Goal: Information Seeking & Learning: Understand process/instructions

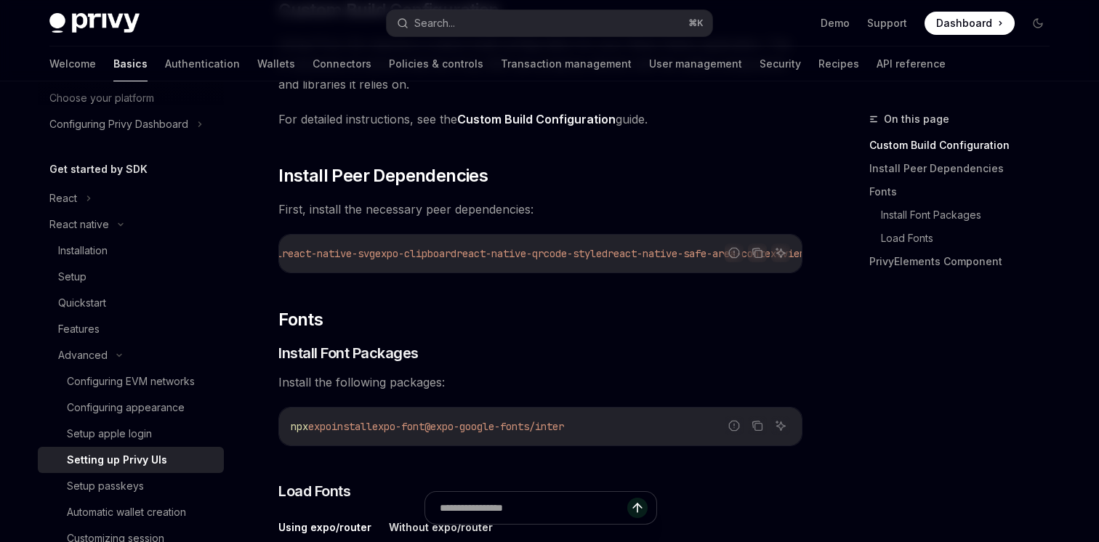
scroll to position [0, 95]
drag, startPoint x: 496, startPoint y: 254, endPoint x: 653, endPoint y: 254, distance: 156.9
click at [653, 254] on span "npx expo install react-native-svg expo-clipboard react-native-qrcode-styled rea…" at bounding box center [497, 253] width 605 height 13
copy span "react-native-qrcode-styled"
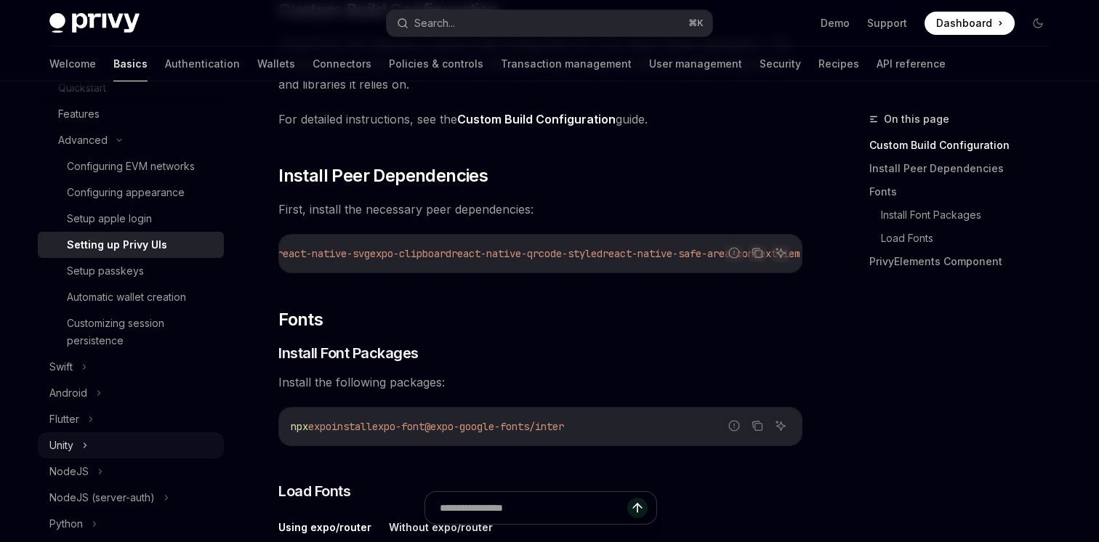
scroll to position [322, 0]
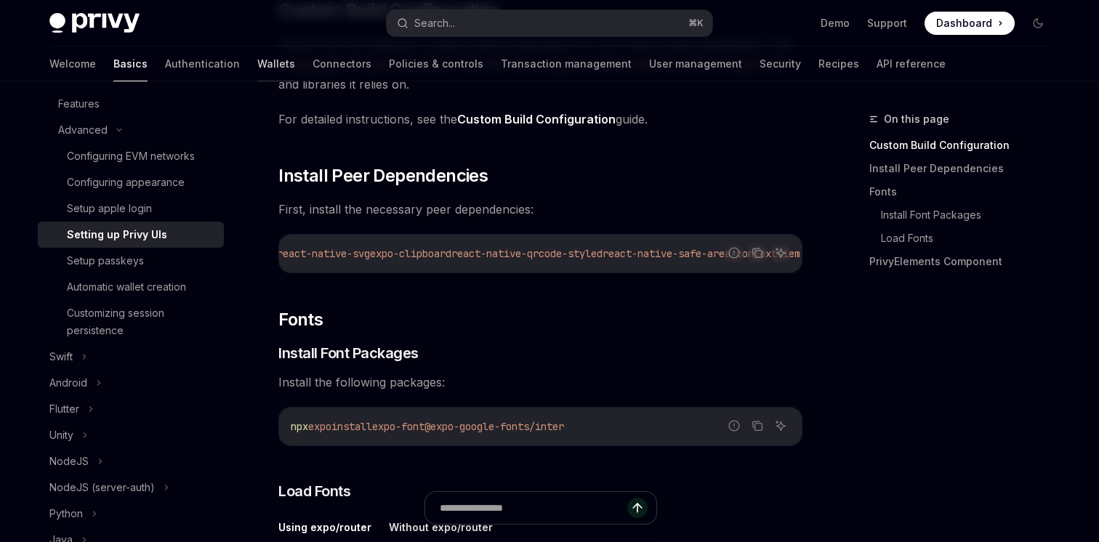
click at [257, 55] on link "Wallets" at bounding box center [276, 64] width 38 height 35
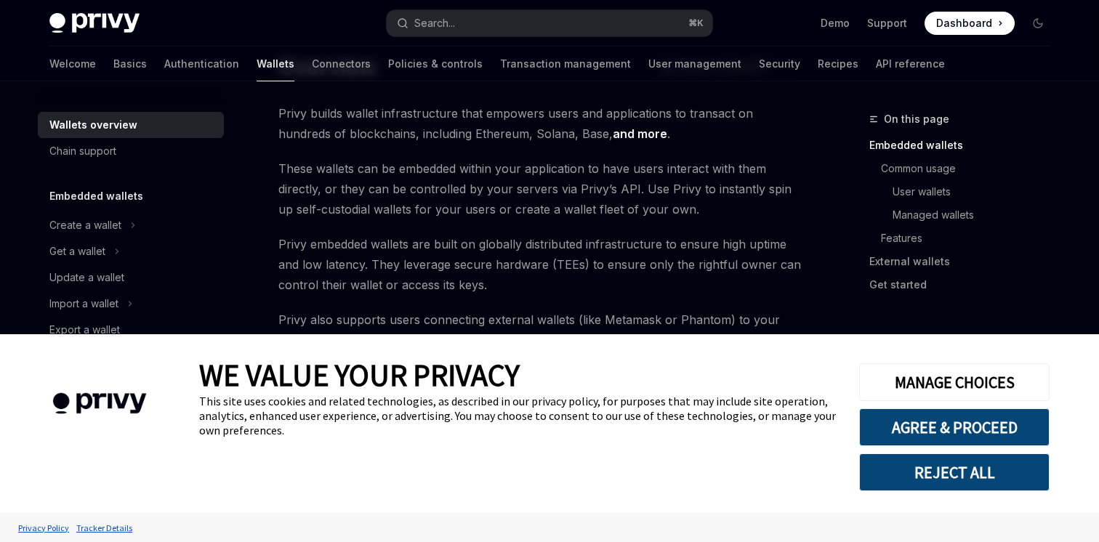
scroll to position [126, 0]
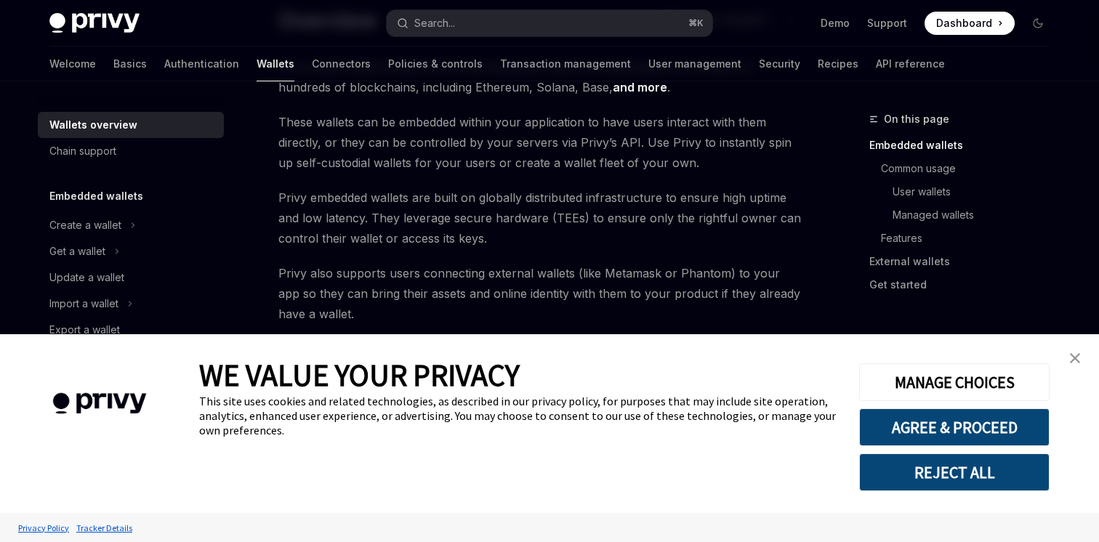
click at [1071, 358] on img "close banner" at bounding box center [1075, 358] width 10 height 10
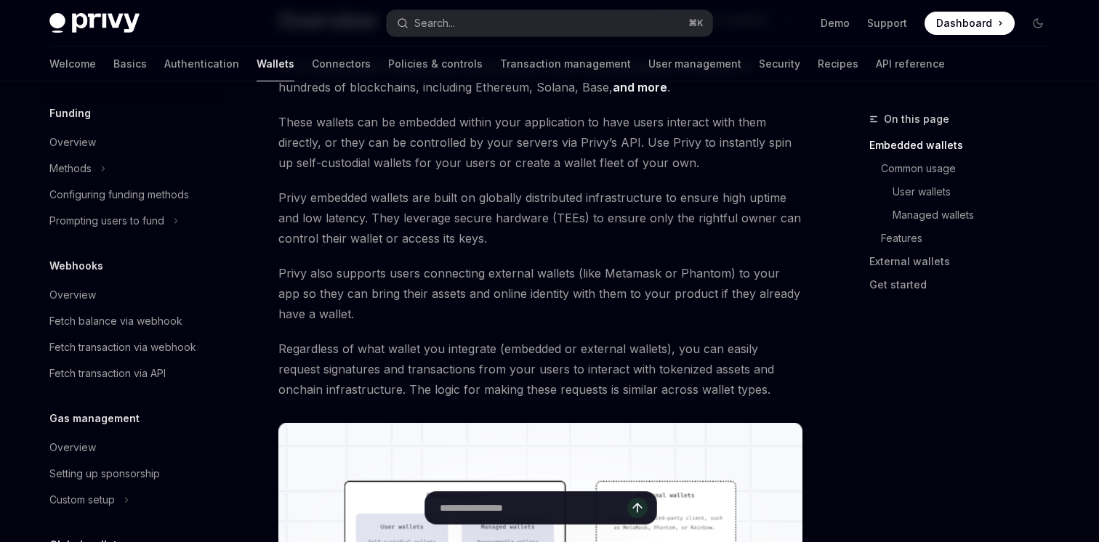
scroll to position [587, 0]
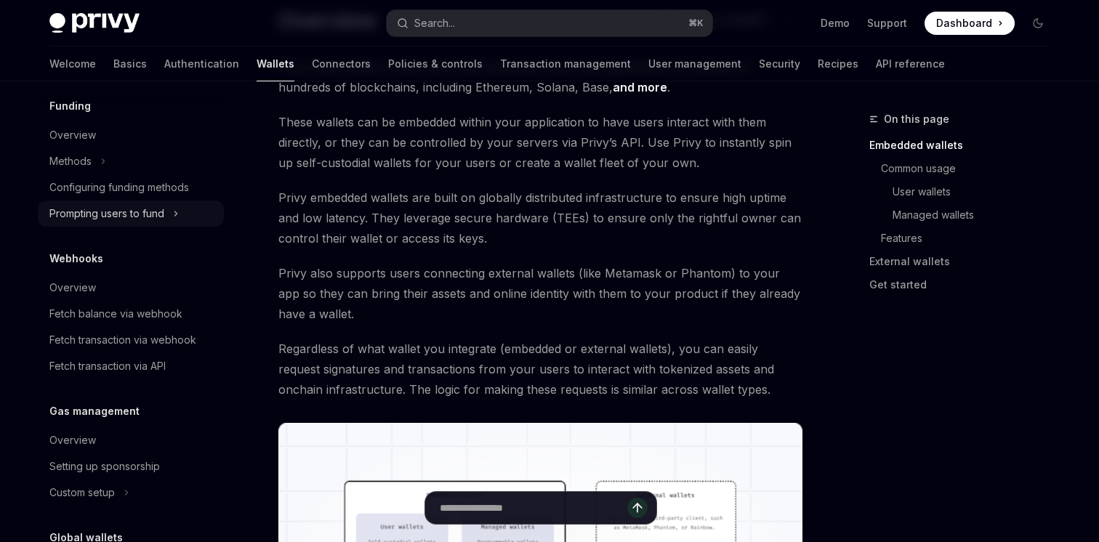
click at [90, 214] on div "Prompting users to fund" at bounding box center [106, 213] width 115 height 17
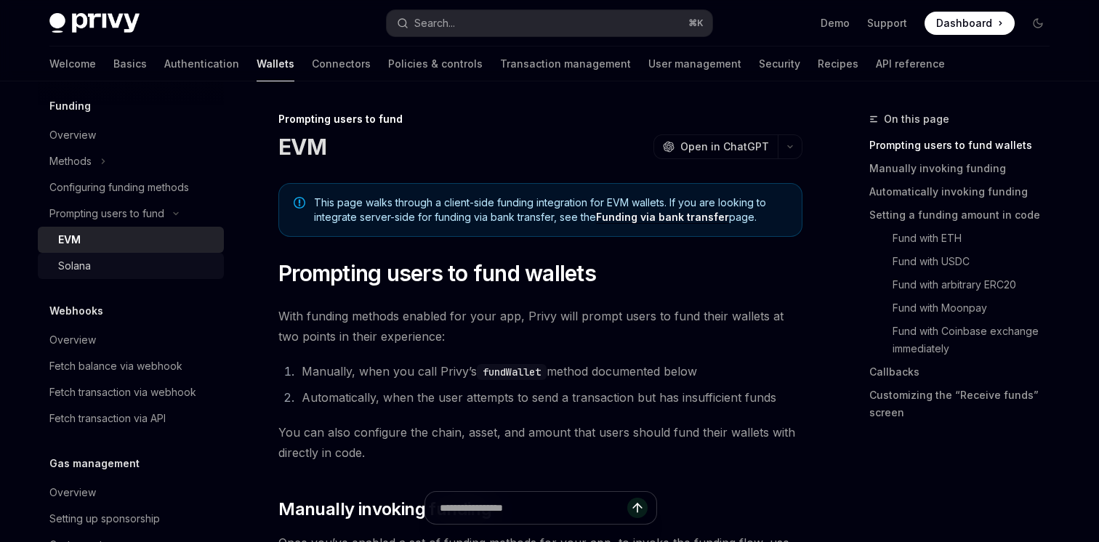
click at [86, 264] on div "Solana" at bounding box center [74, 265] width 33 height 17
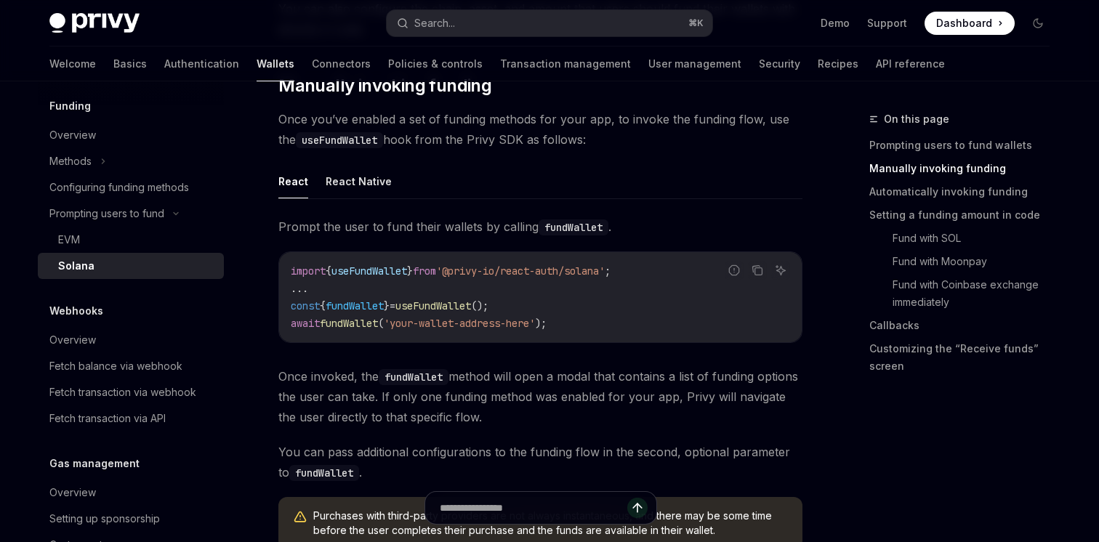
scroll to position [428, 0]
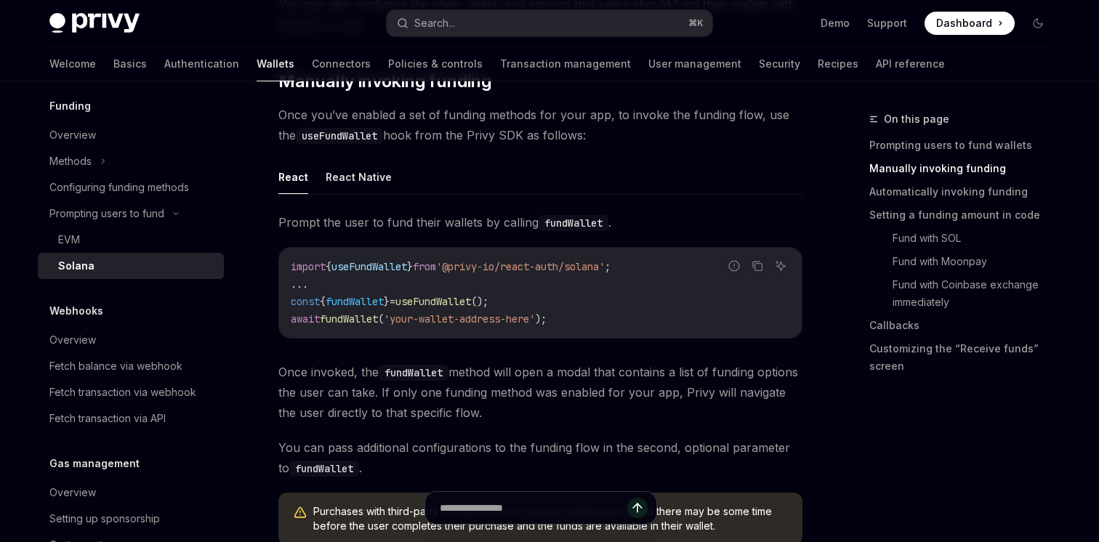
click at [467, 265] on span "'@privy-io/react-auth/solana'" at bounding box center [520, 266] width 169 height 13
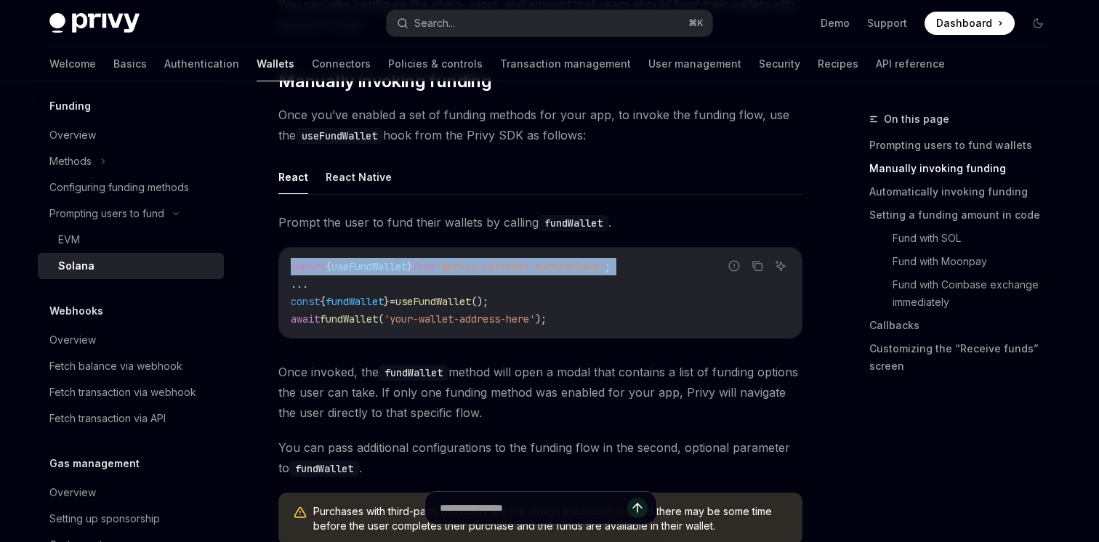
click at [467, 265] on span "'@privy-io/react-auth/solana'" at bounding box center [520, 266] width 169 height 13
copy code "import { useFundWallet } from '@privy-io/react-auth/solana' ;"
click at [817, 65] on link "Recipes" at bounding box center [837, 64] width 41 height 35
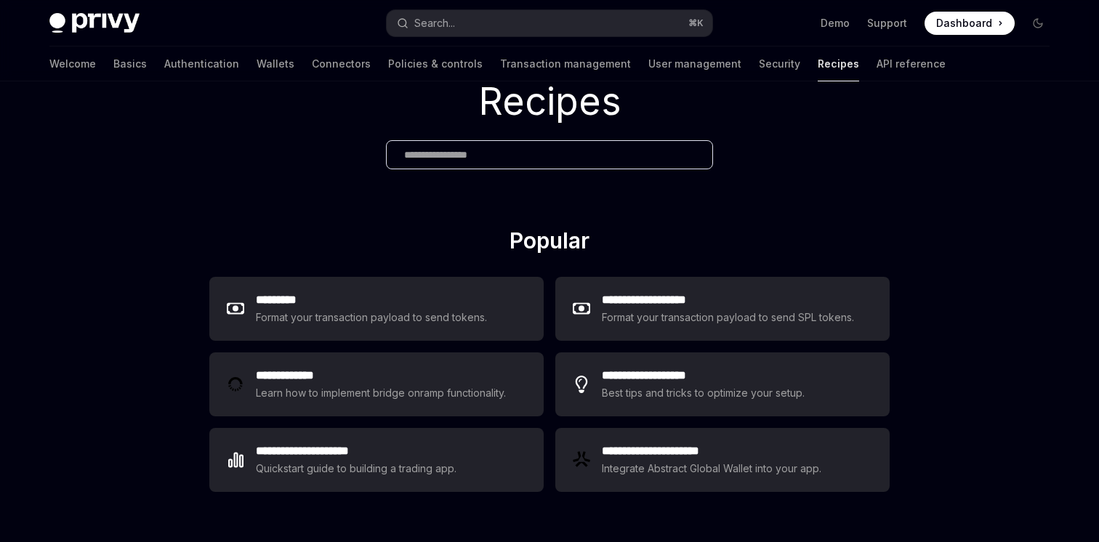
scroll to position [66, 0]
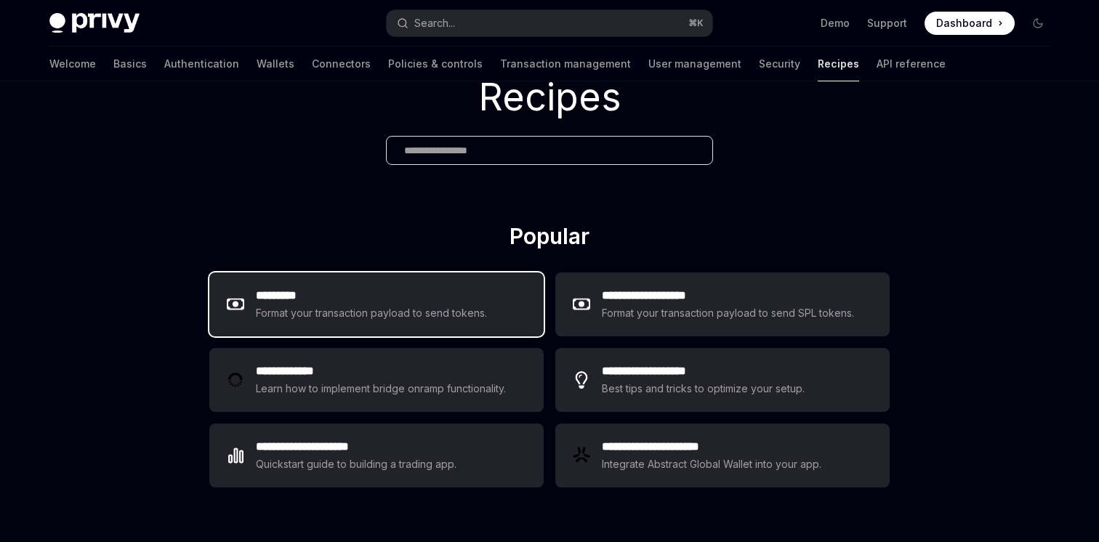
click at [325, 300] on h2 "*********" at bounding box center [372, 295] width 232 height 17
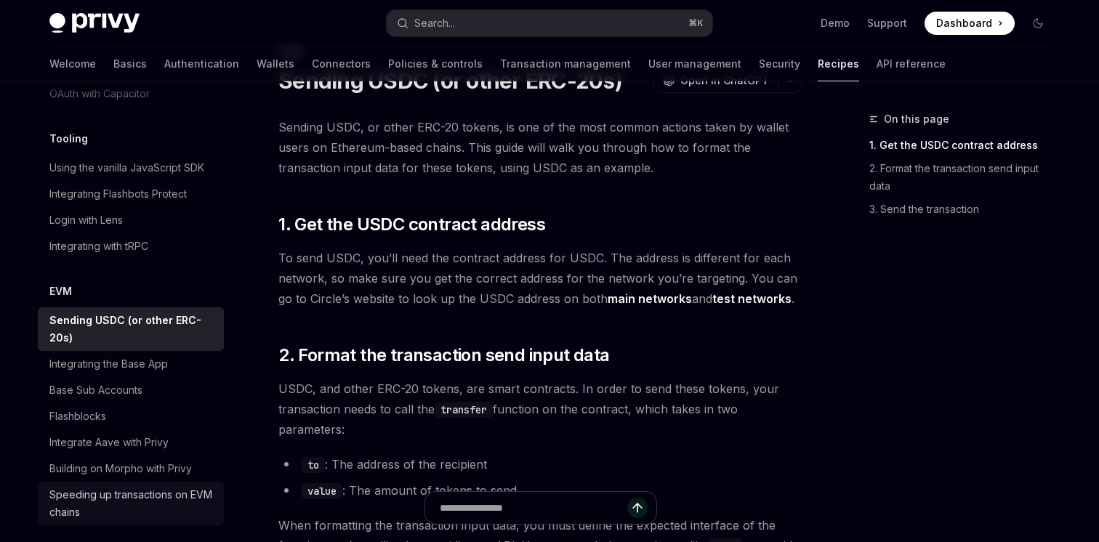
click at [106, 486] on div "Speeding up transactions on EVM chains" at bounding box center [132, 503] width 166 height 35
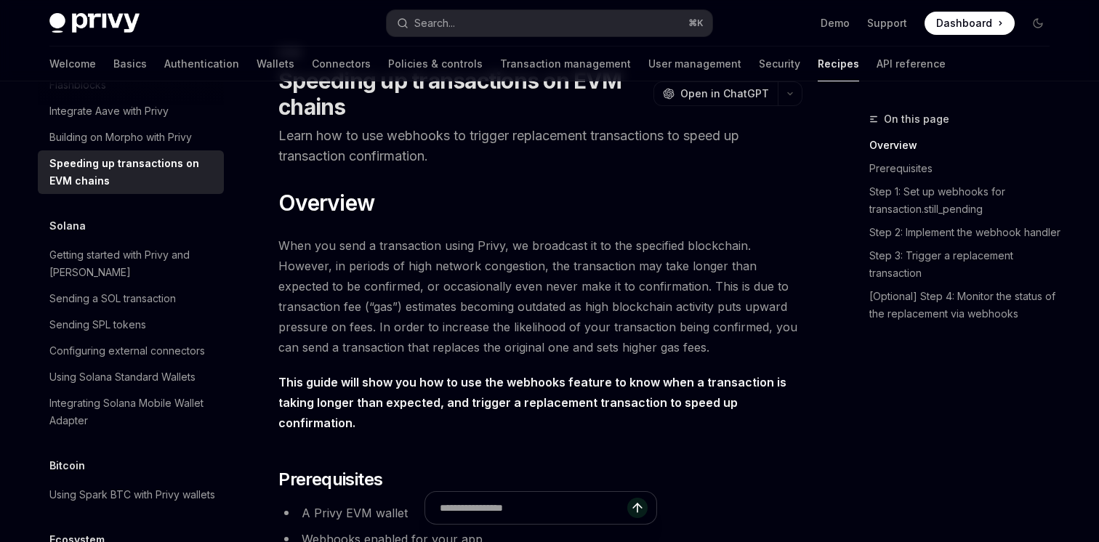
scroll to position [2195, 0]
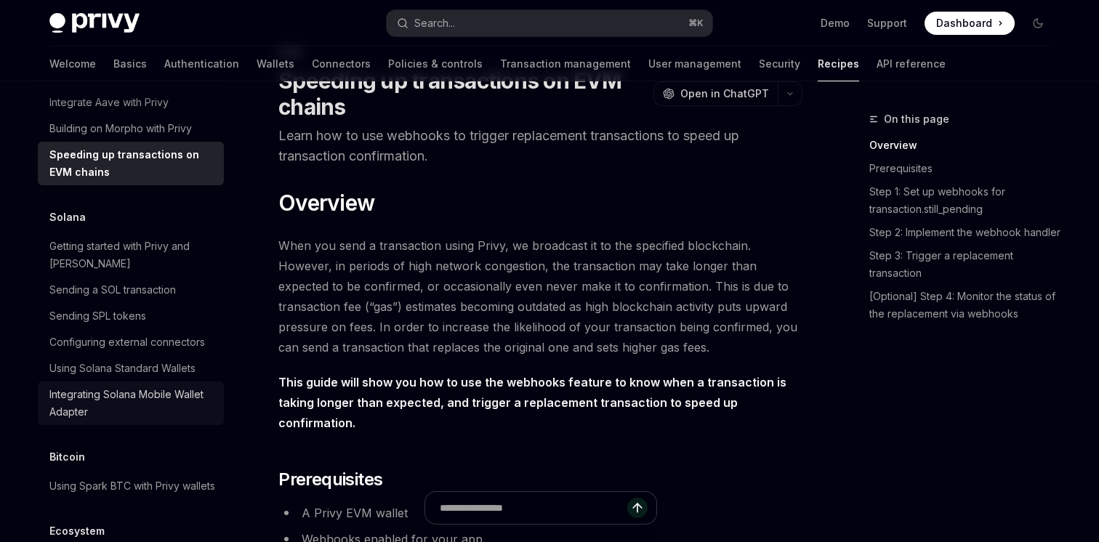
click at [85, 386] on div "Integrating Solana Mobile Wallet Adapter" at bounding box center [132, 403] width 166 height 35
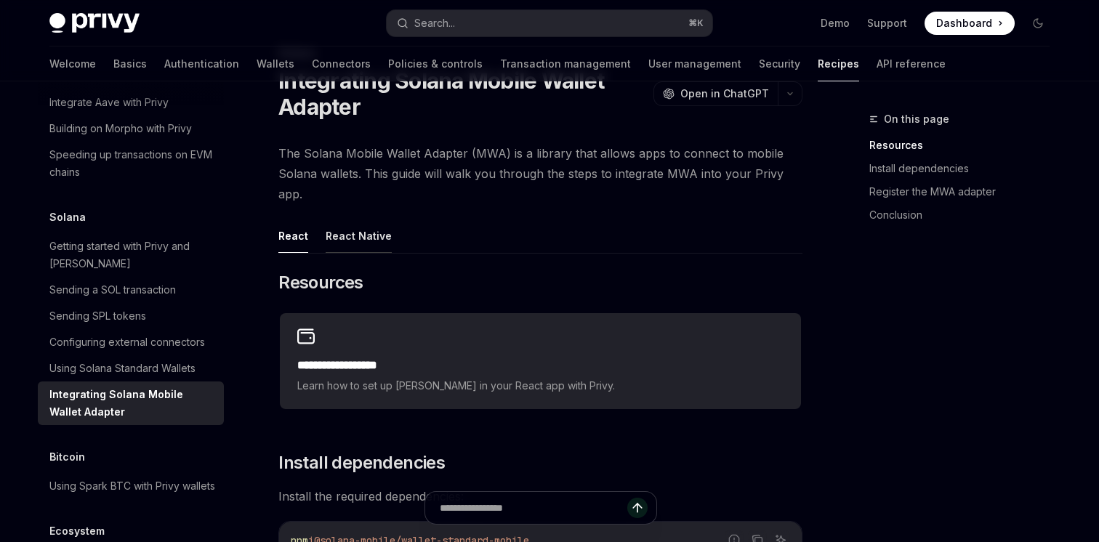
click at [349, 222] on button "React Native" at bounding box center [359, 236] width 66 height 34
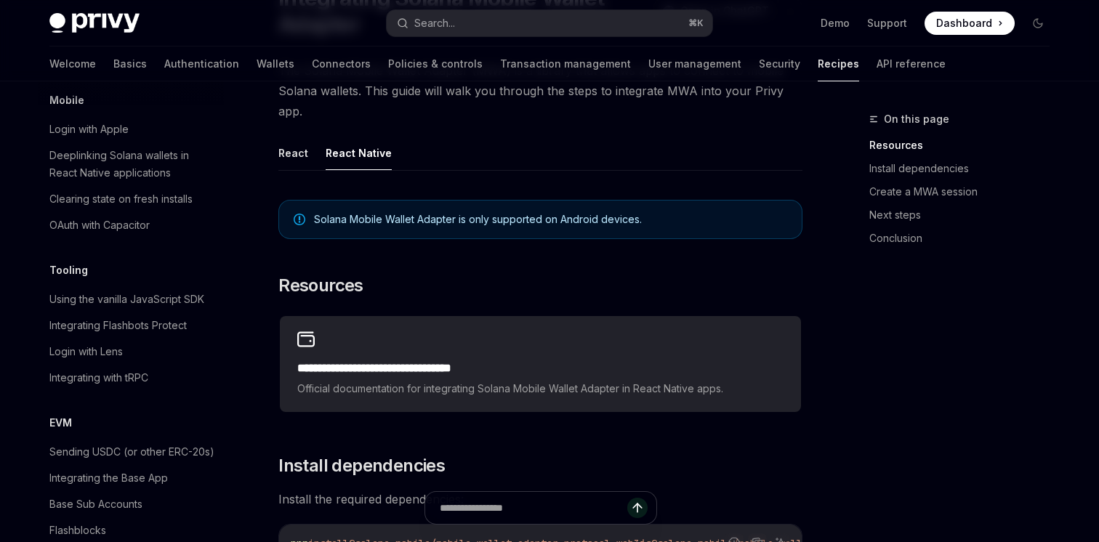
scroll to position [1742, 0]
click at [185, 60] on div "Welcome Basics Authentication Wallets Connectors Policies & controls Transactio…" at bounding box center [497, 64] width 896 height 35
click at [256, 60] on link "Wallets" at bounding box center [275, 64] width 38 height 35
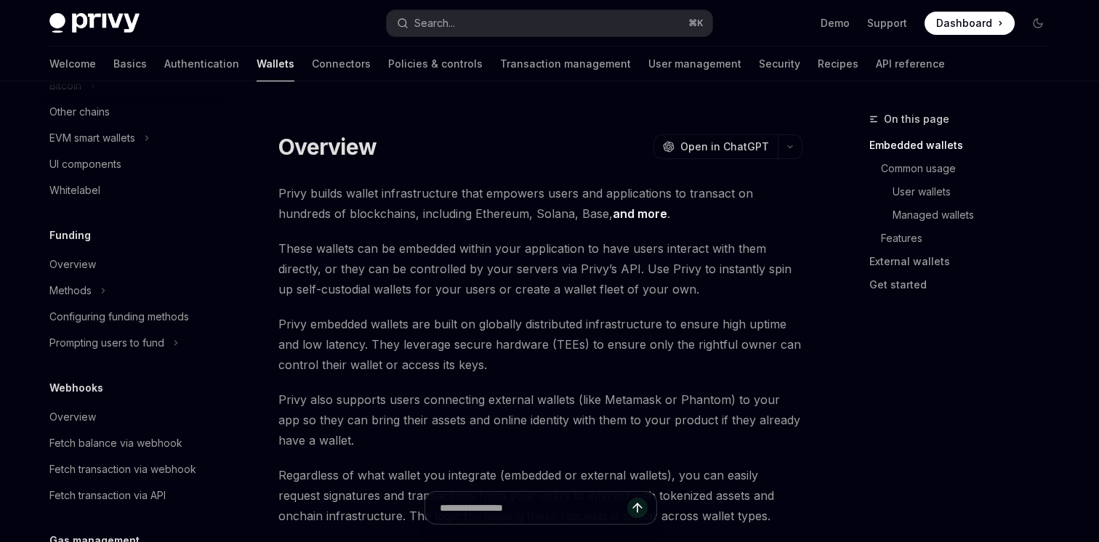
scroll to position [490, 0]
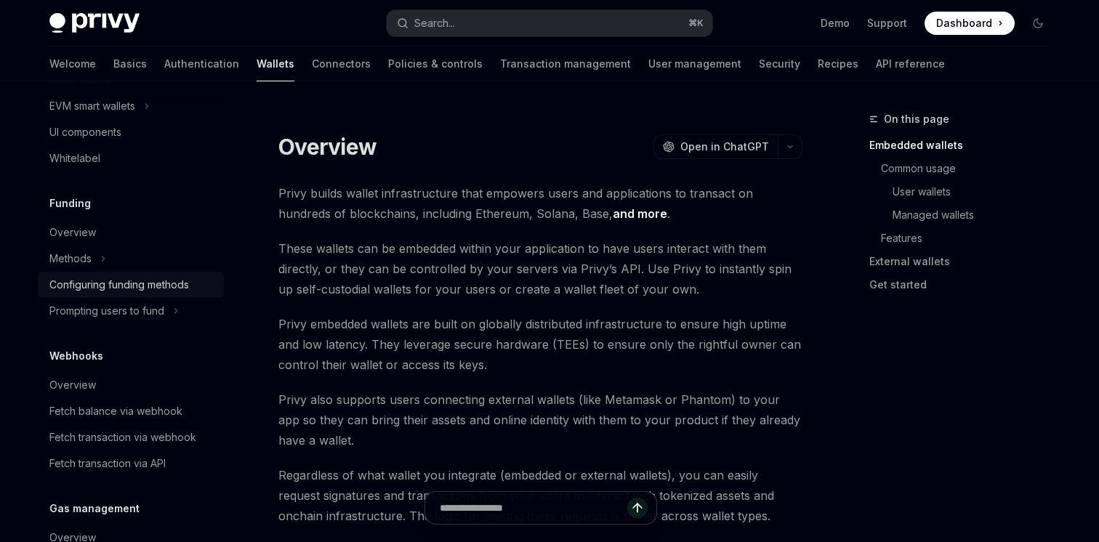
click at [109, 285] on div "Configuring funding methods" at bounding box center [119, 284] width 140 height 17
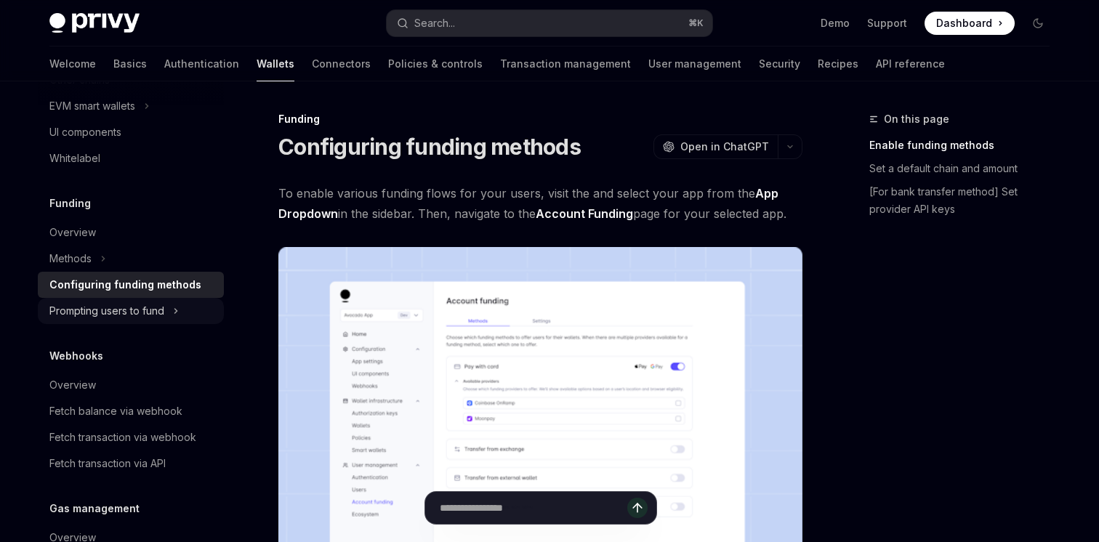
click at [108, 316] on div "Prompting users to fund" at bounding box center [106, 310] width 115 height 17
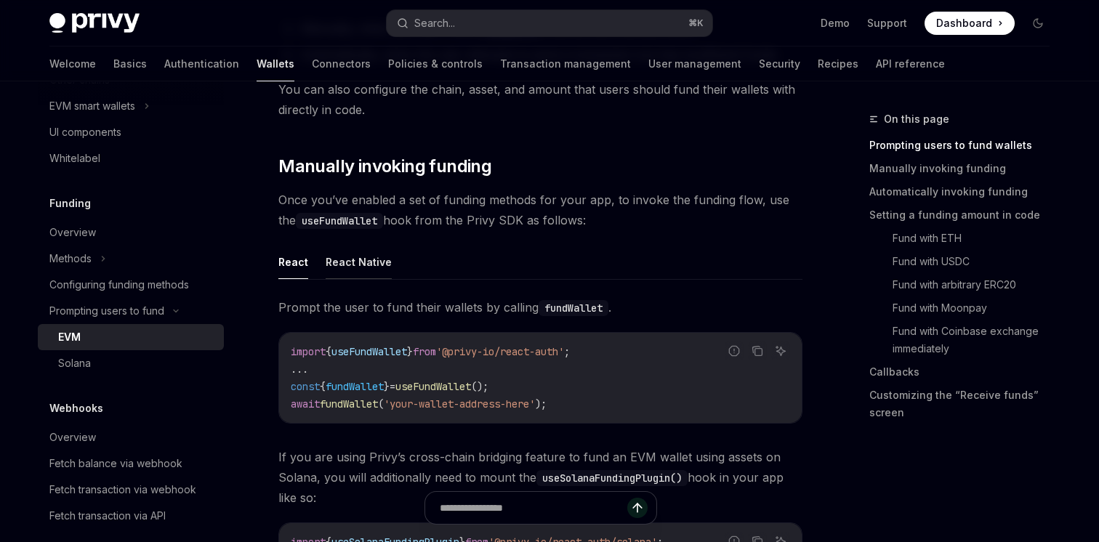
click at [349, 270] on button "React Native" at bounding box center [359, 262] width 66 height 34
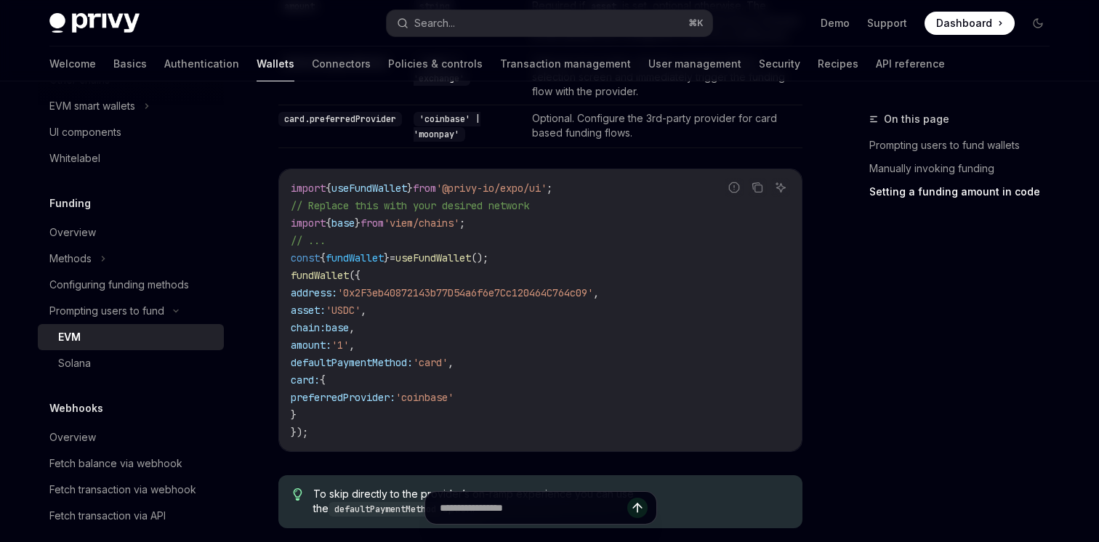
scroll to position [1406, 0]
click at [486, 193] on span "'@privy-io/expo/ui'" at bounding box center [491, 185] width 110 height 13
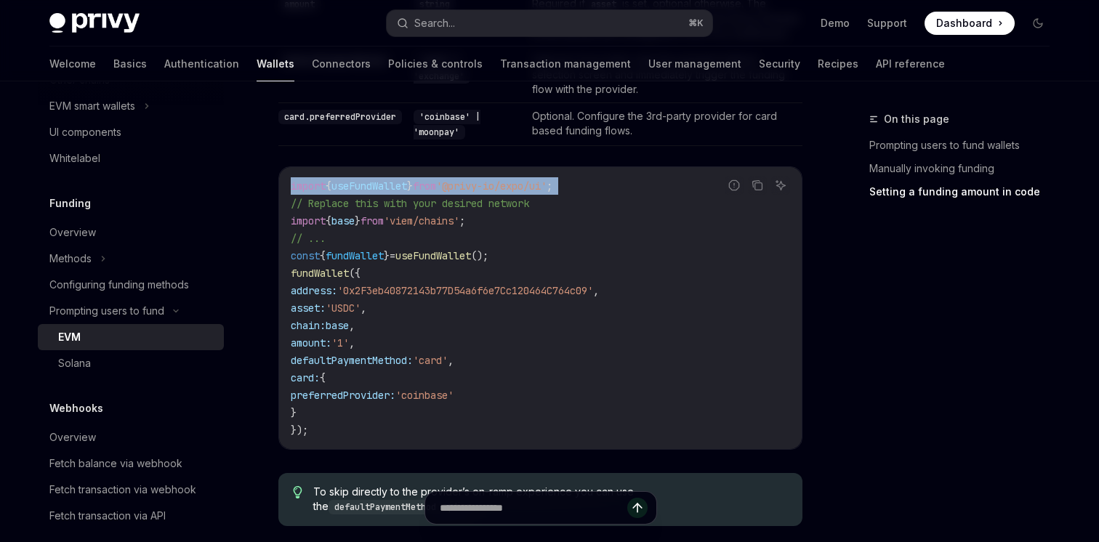
click at [486, 193] on span "'@privy-io/expo/ui'" at bounding box center [491, 185] width 110 height 13
copy code "import { useFundWallet } from '@privy-io/expo/ui' ;"
click at [432, 193] on span "from" at bounding box center [424, 185] width 23 height 13
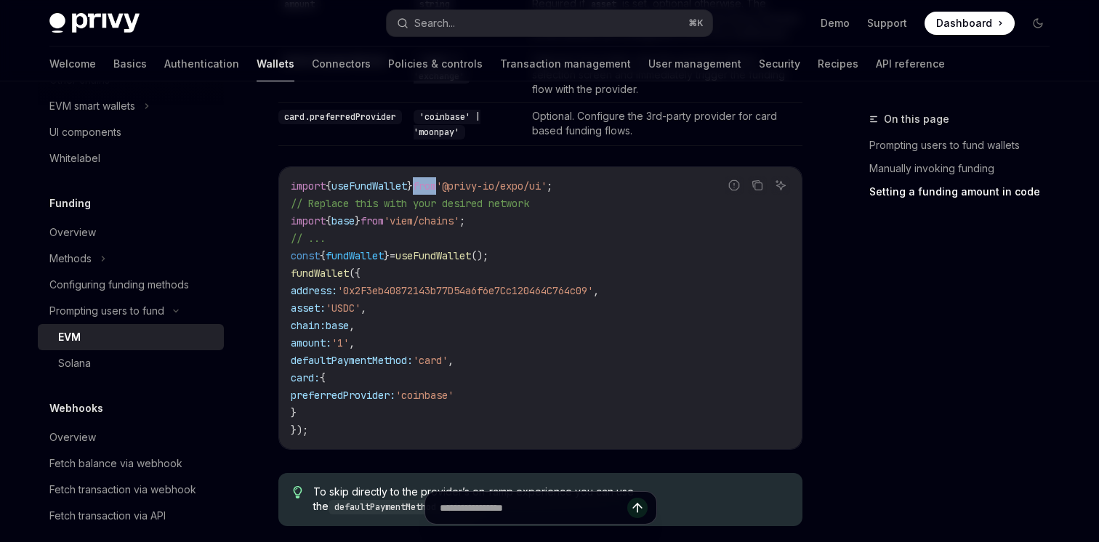
click at [432, 193] on span "from" at bounding box center [424, 185] width 23 height 13
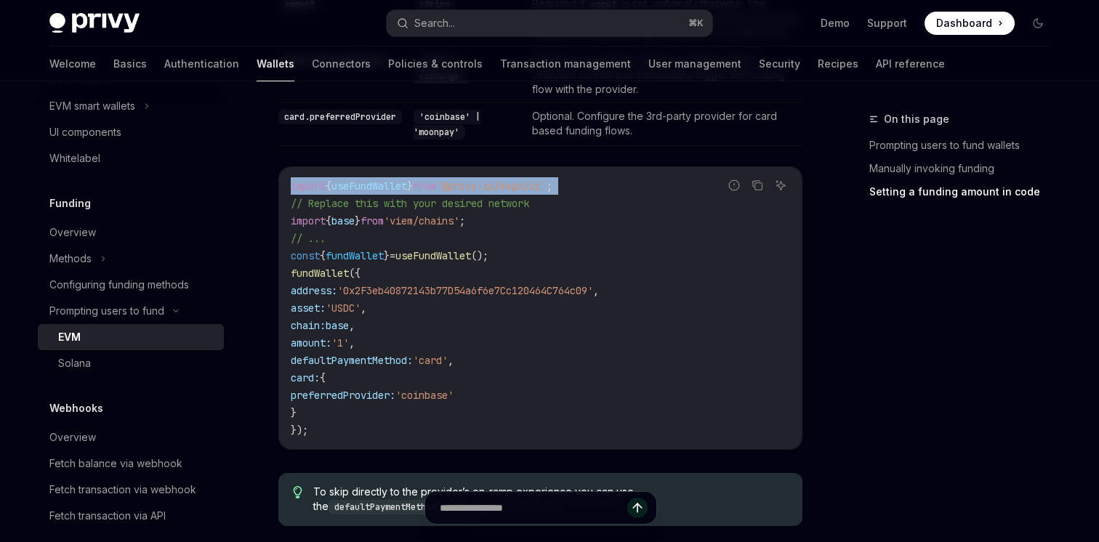
click at [432, 193] on span "from" at bounding box center [424, 185] width 23 height 13
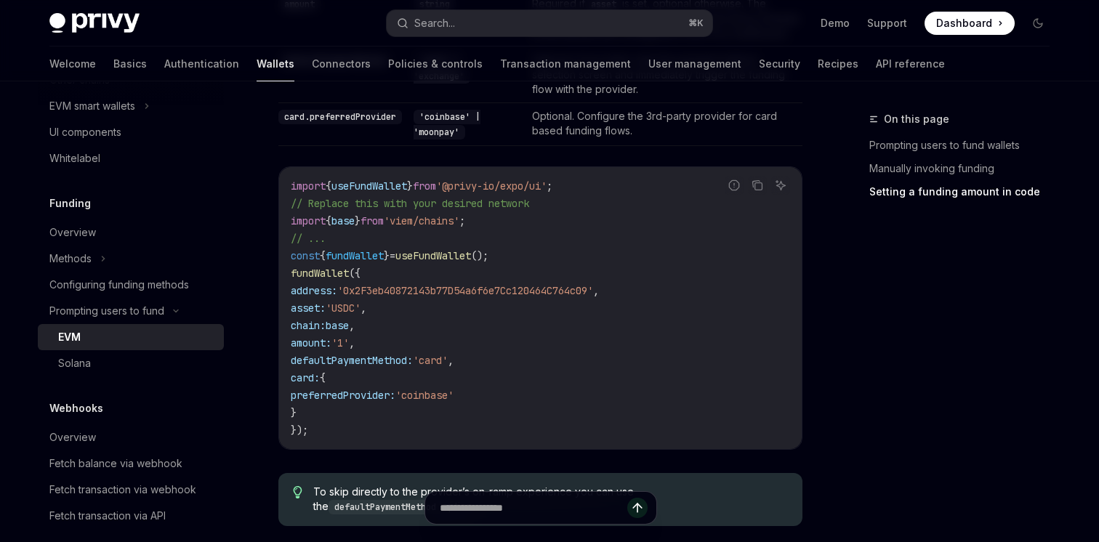
click at [328, 367] on span "defaultPaymentMethod:" at bounding box center [352, 360] width 122 height 13
click at [73, 356] on div "Solana" at bounding box center [74, 363] width 33 height 17
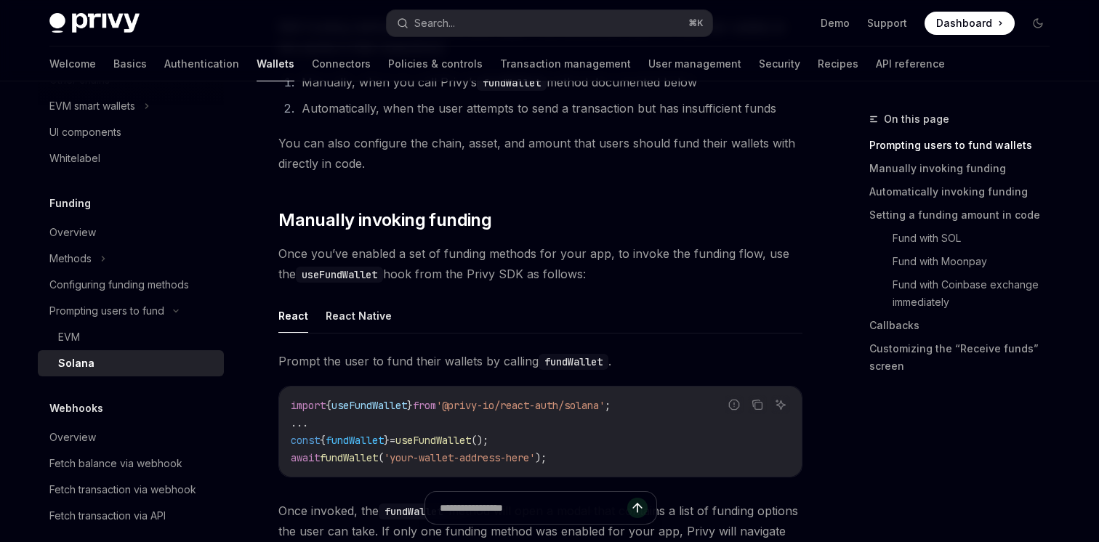
scroll to position [295, 0]
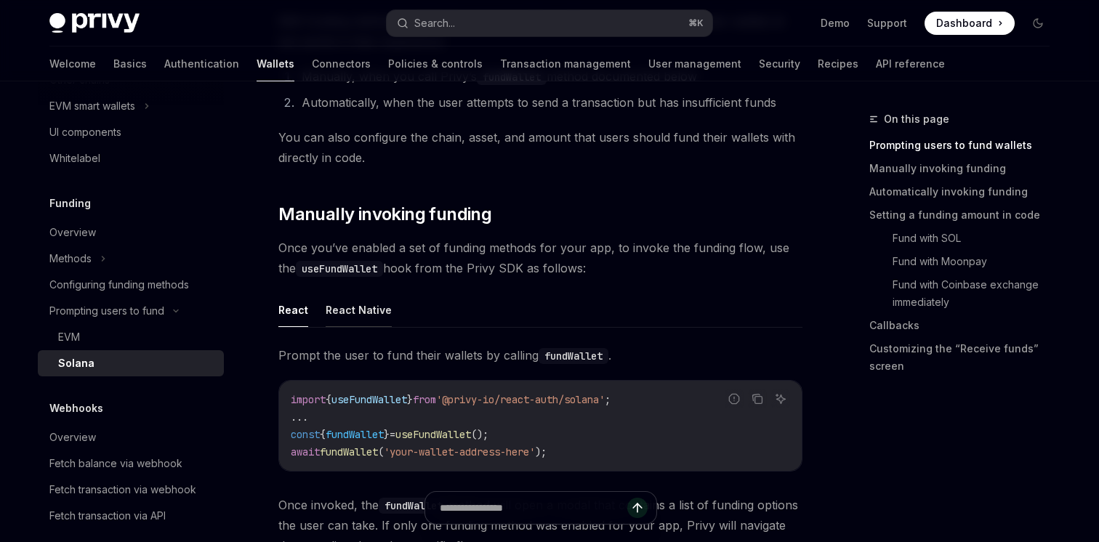
click at [358, 310] on button "React Native" at bounding box center [359, 310] width 66 height 34
type textarea "*"
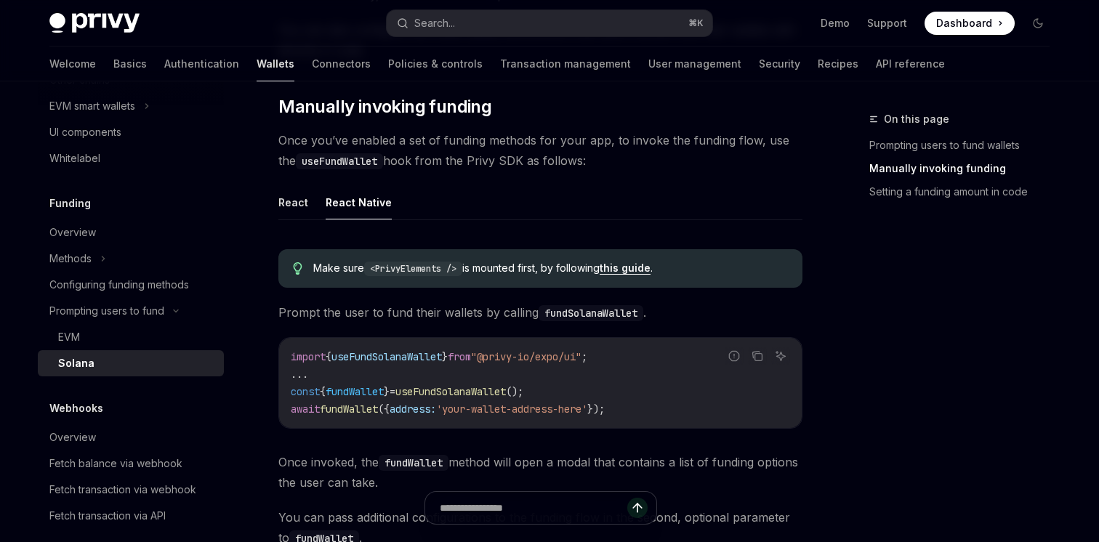
scroll to position [405, 0]
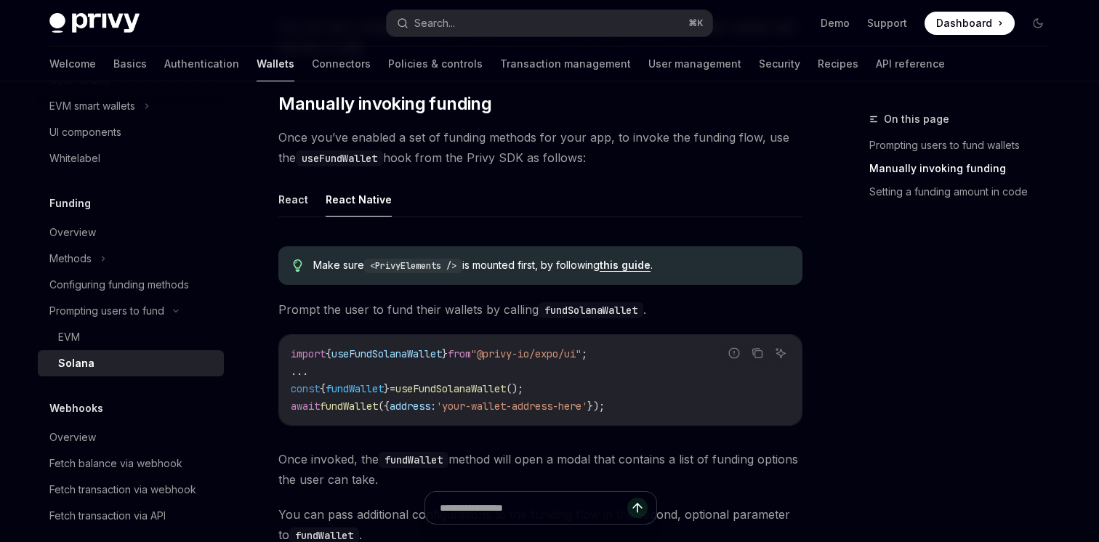
click at [395, 350] on span "useFundSolanaWallet" at bounding box center [386, 353] width 110 height 13
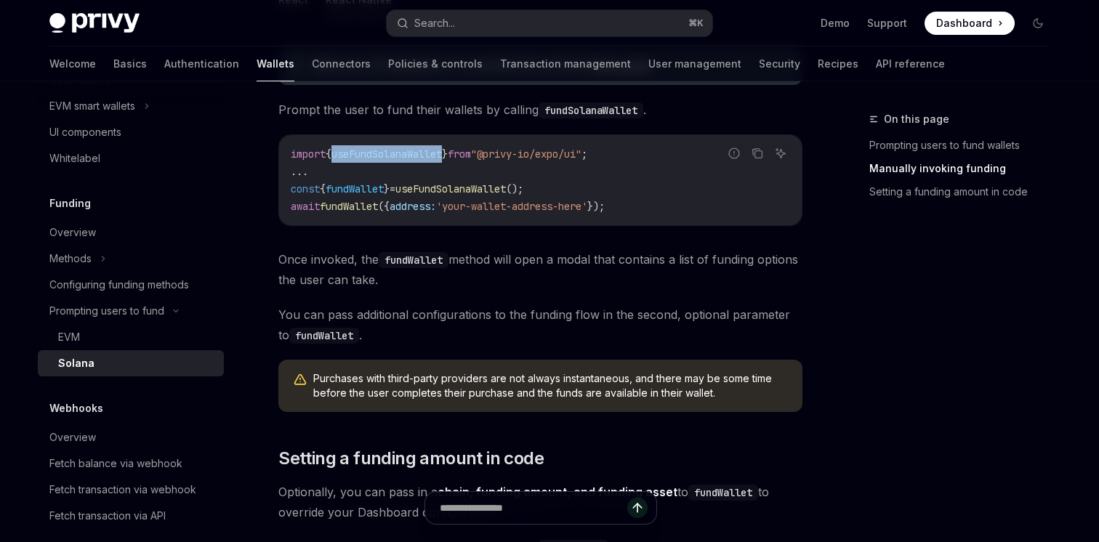
scroll to position [598, 0]
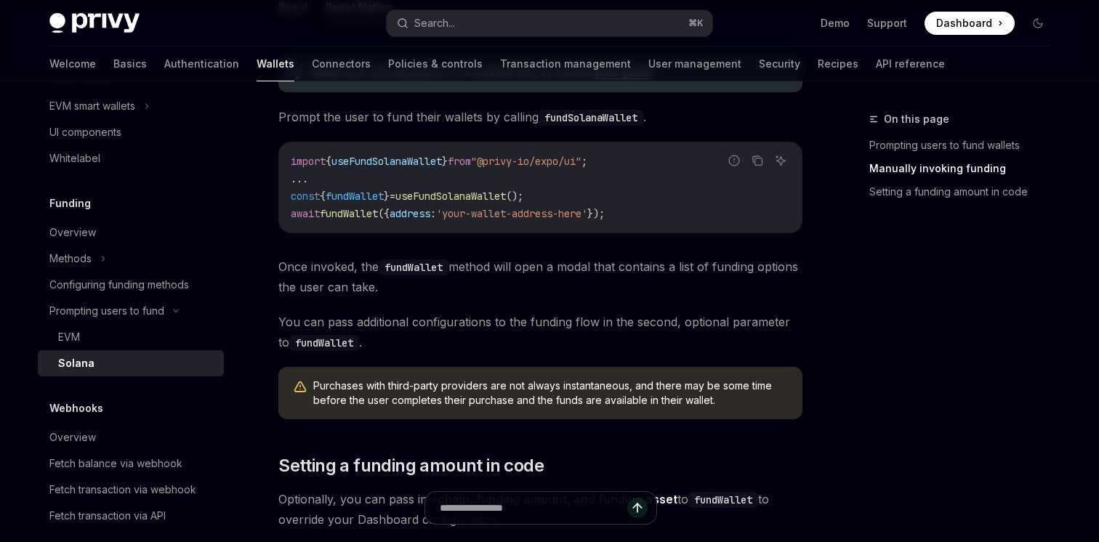
click at [462, 195] on span "useFundSolanaWallet" at bounding box center [450, 196] width 110 height 13
click at [416, 161] on span "useFundSolanaWallet" at bounding box center [386, 161] width 110 height 13
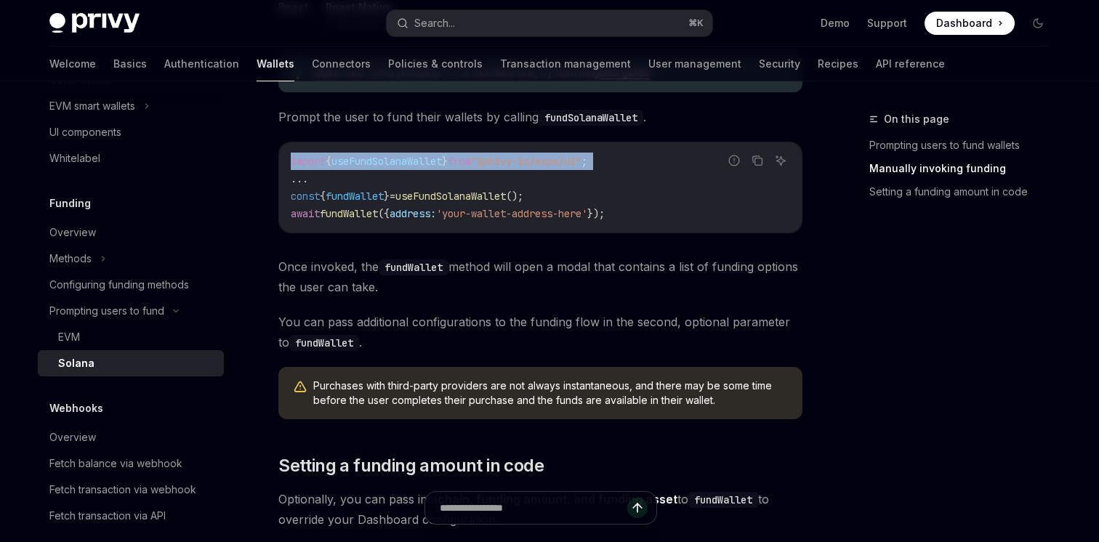
click at [416, 161] on span "useFundSolanaWallet" at bounding box center [386, 161] width 110 height 13
copy code "import { useFundSolanaWallet } from "@privy-io/expo/ui" ;"
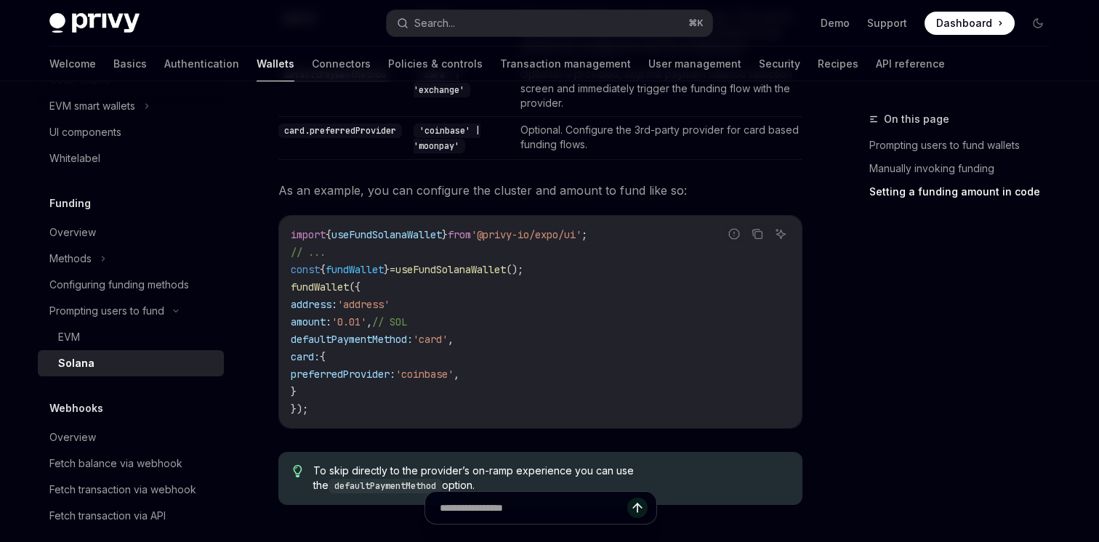
scroll to position [1363, 0]
click at [322, 323] on span "amount" at bounding box center [308, 321] width 35 height 13
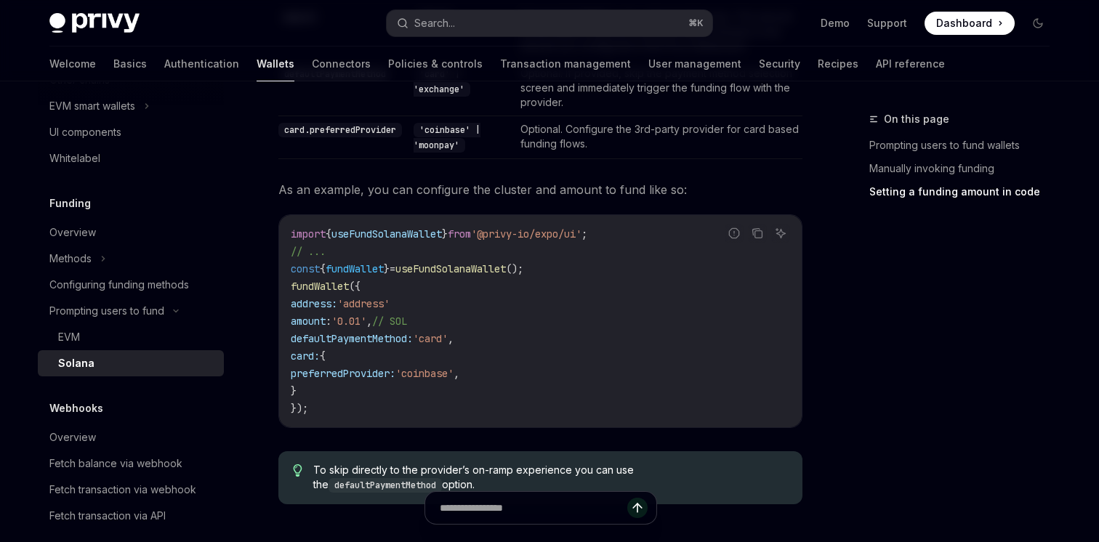
click at [322, 323] on span "amount" at bounding box center [308, 321] width 35 height 13
click at [354, 336] on span "defaultPaymentMethod:" at bounding box center [352, 338] width 122 height 13
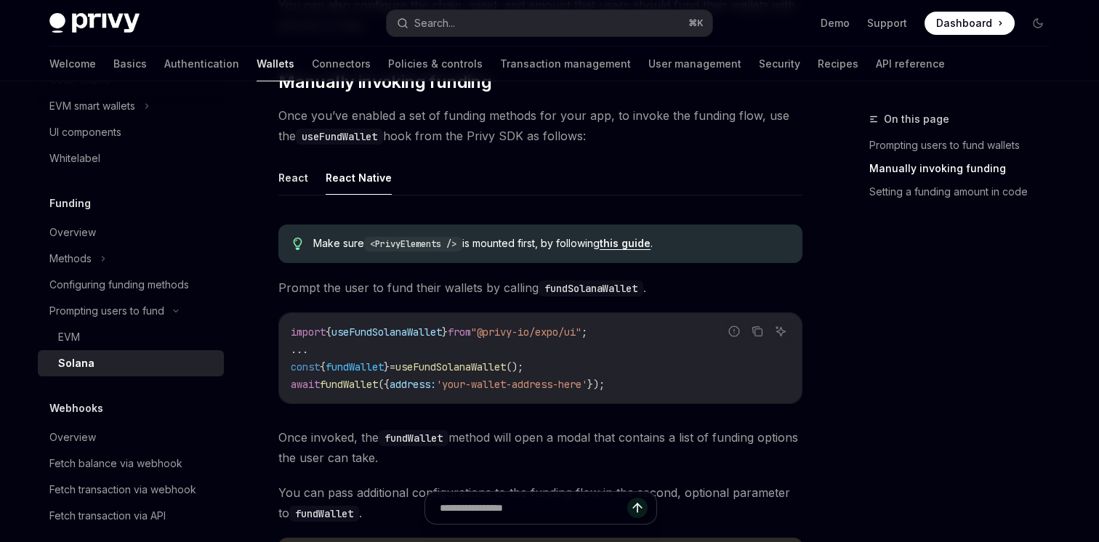
scroll to position [412, 0]
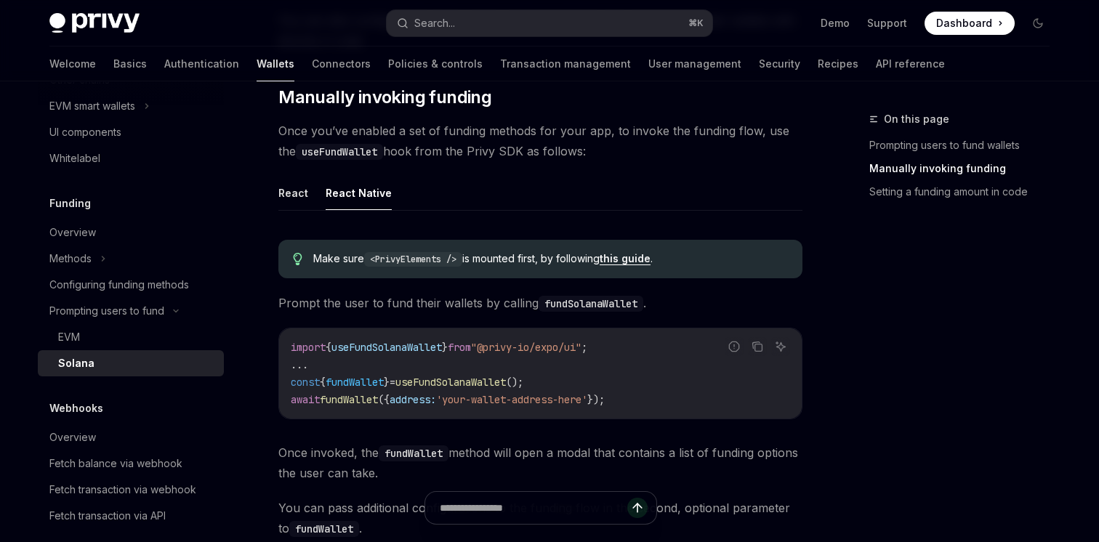
click at [391, 258] on code "<PrivyElements />" at bounding box center [413, 259] width 98 height 15
click at [369, 261] on code "<PrivyElements />" at bounding box center [413, 259] width 98 height 15
drag, startPoint x: 371, startPoint y: 259, endPoint x: 464, endPoint y: 260, distance: 93.0
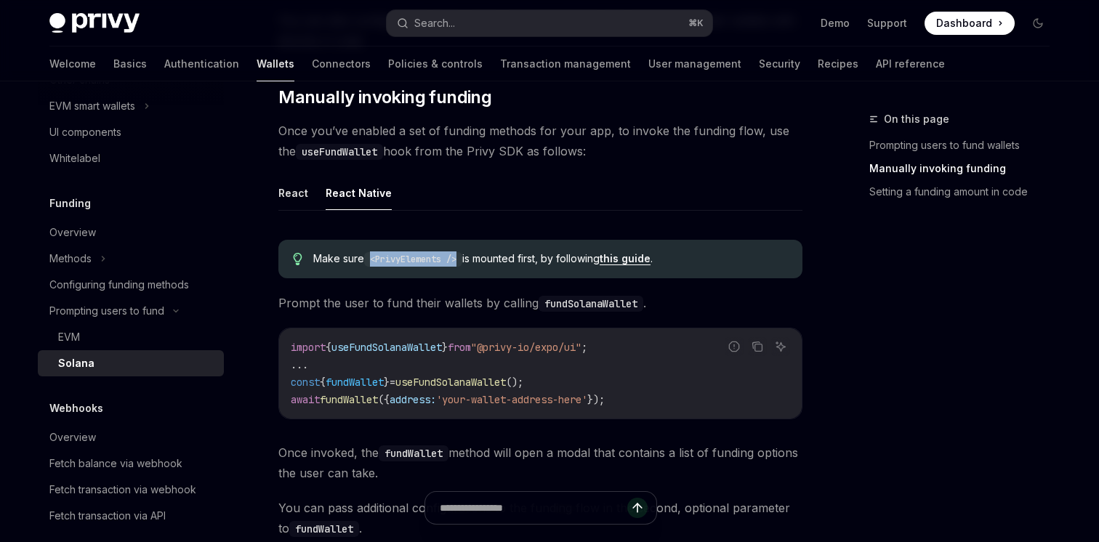
click at [462, 260] on code "<PrivyElements />" at bounding box center [413, 259] width 98 height 15
copy code "<PrivyElements />"
click at [629, 260] on link "this guide" at bounding box center [624, 258] width 51 height 13
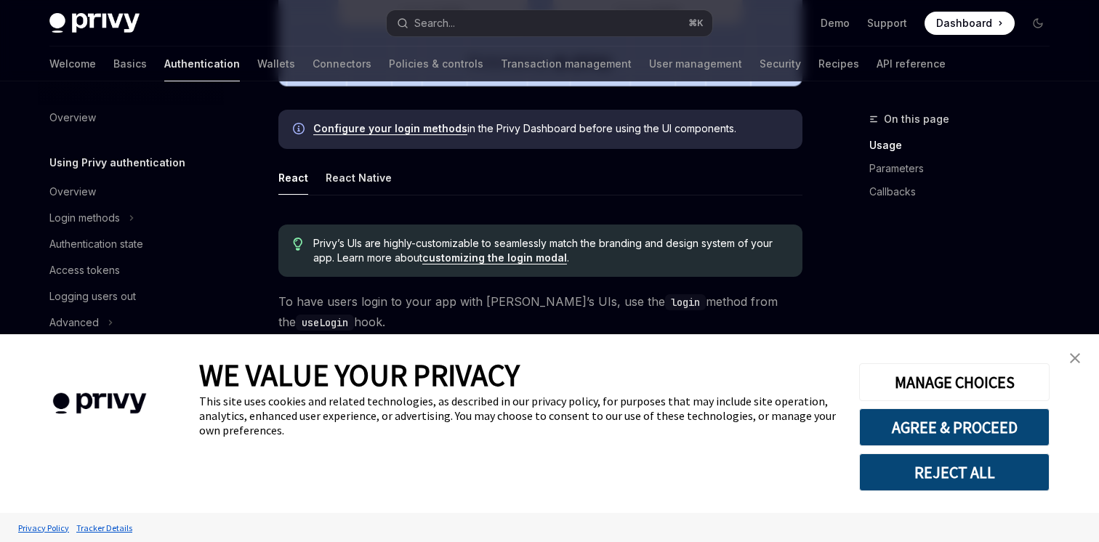
scroll to position [659, 0]
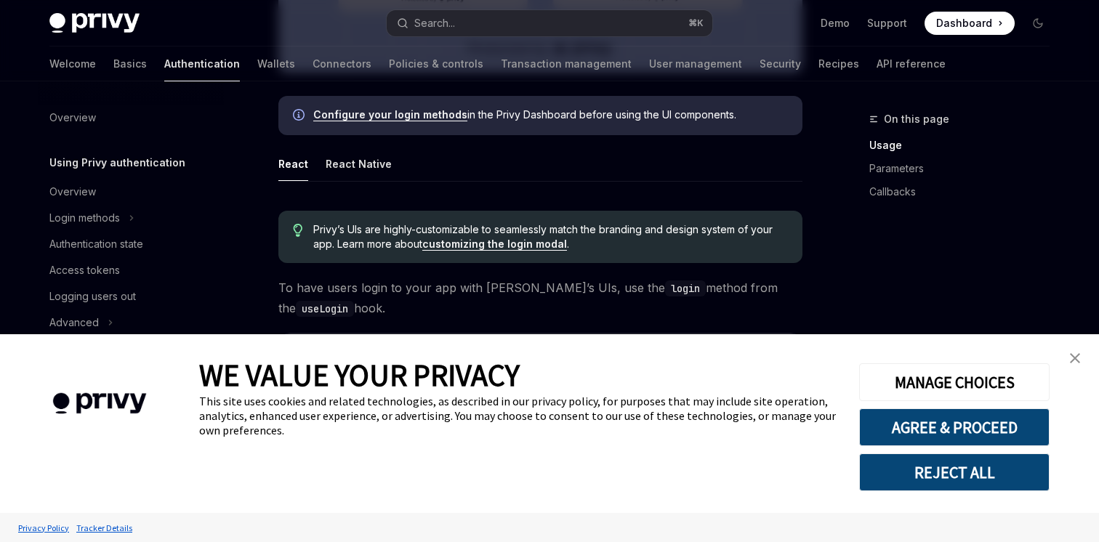
click at [1070, 358] on img "close banner" at bounding box center [1075, 358] width 10 height 10
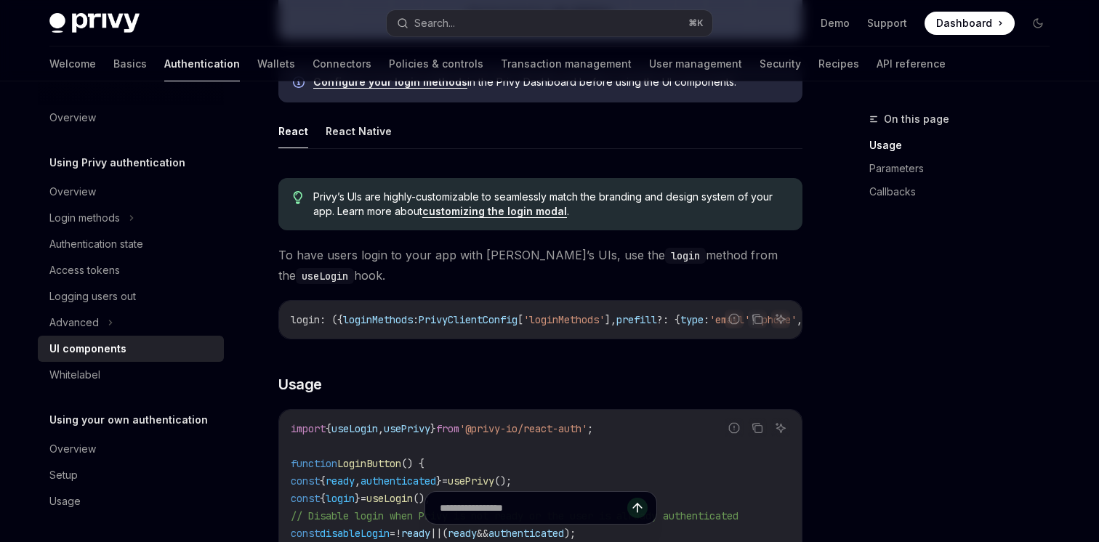
scroll to position [733, 0]
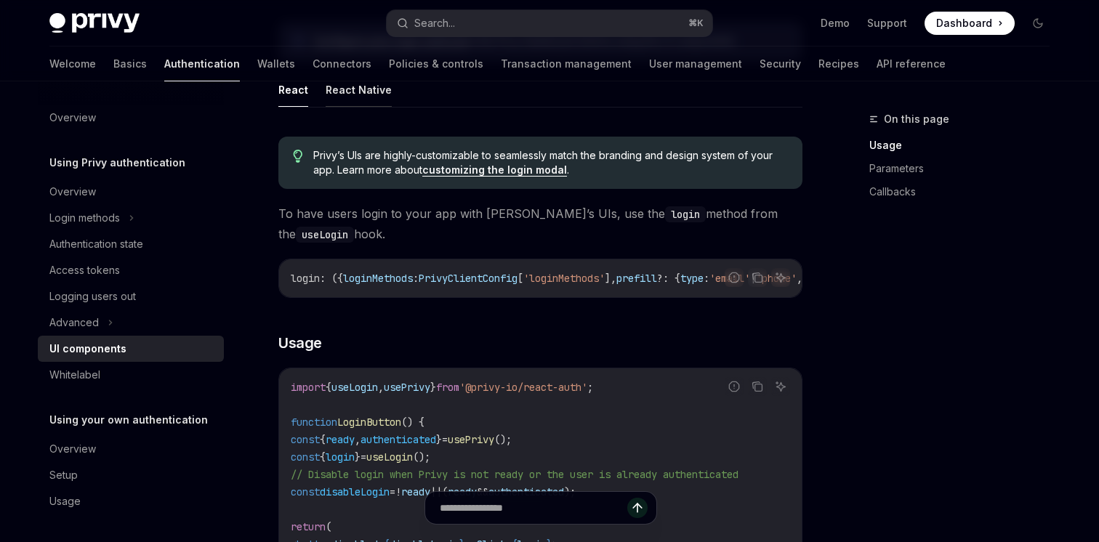
click at [367, 89] on button "React Native" at bounding box center [359, 90] width 66 height 34
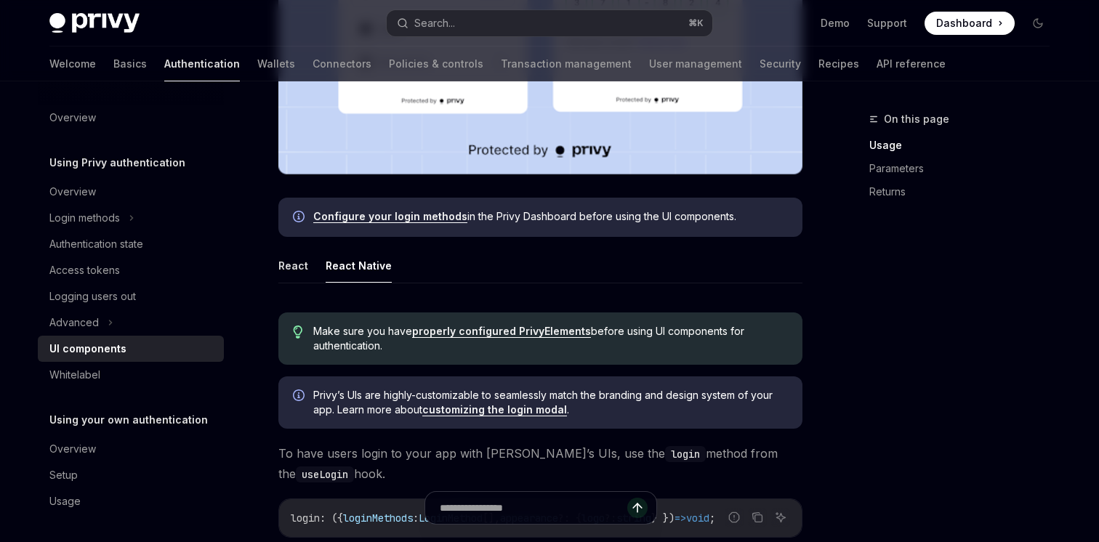
scroll to position [559, 0]
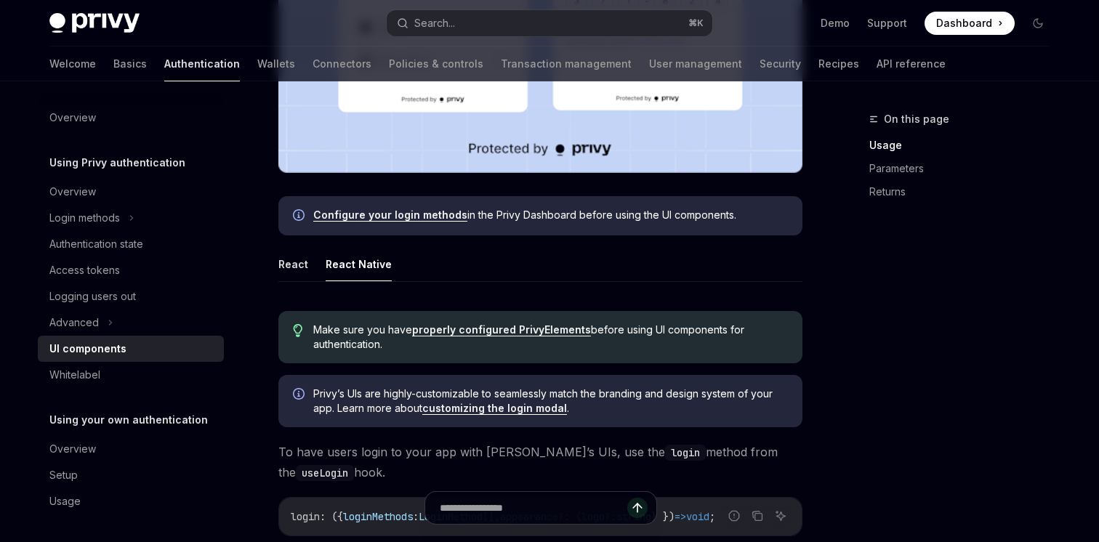
click at [471, 331] on link "properly configured PrivyElements" at bounding box center [501, 329] width 179 height 13
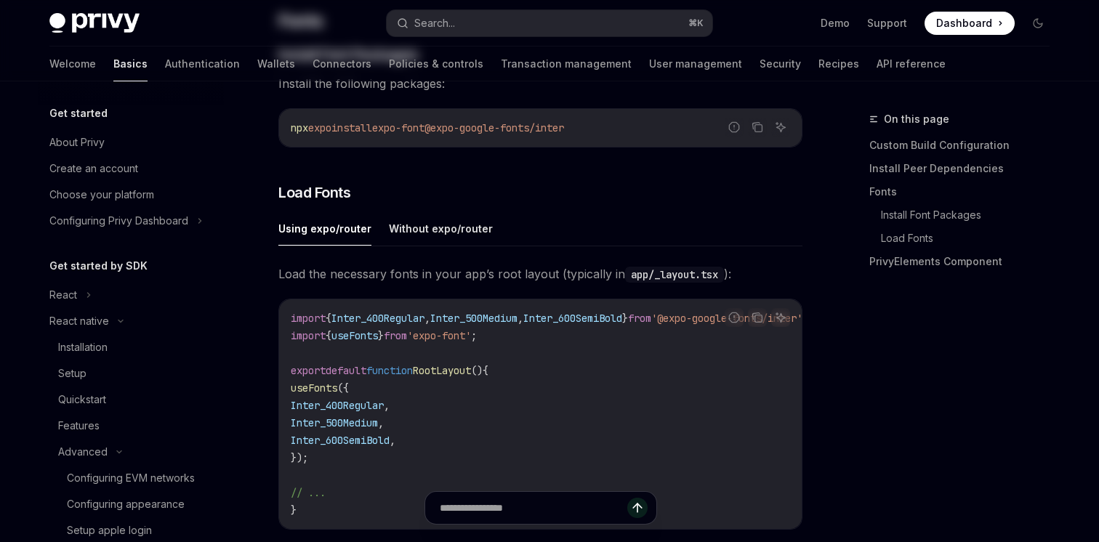
type textarea "*"
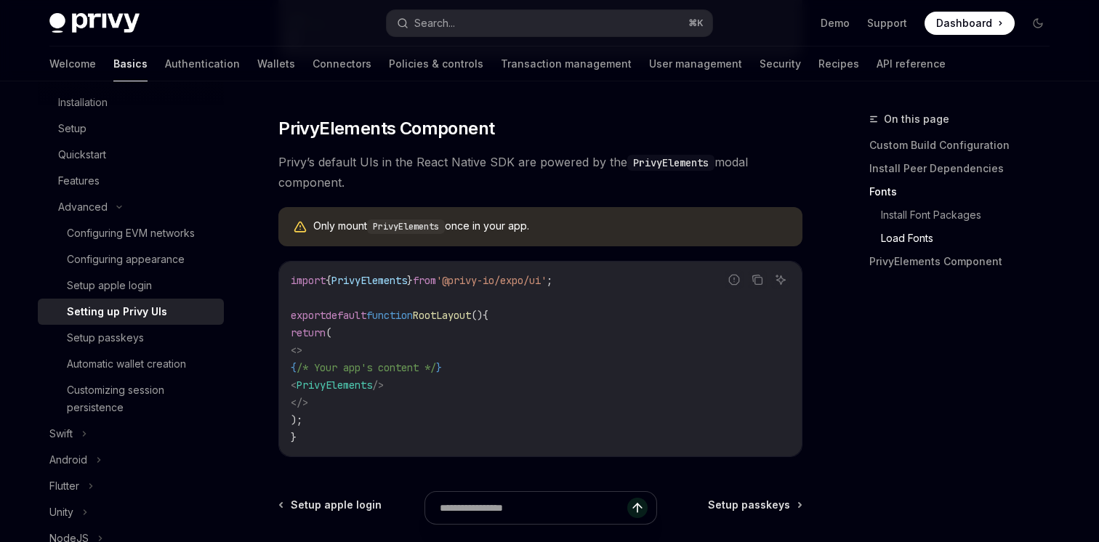
scroll to position [1030, 0]
click at [372, 391] on span "PrivyElements" at bounding box center [334, 384] width 76 height 13
click at [373, 286] on span "PrivyElements" at bounding box center [369, 279] width 76 height 13
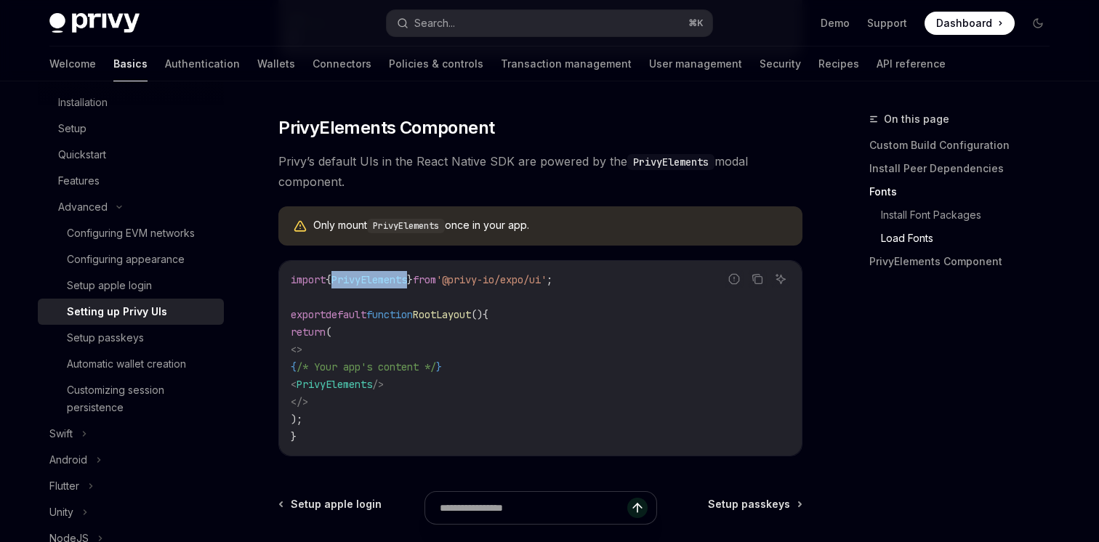
click at [373, 286] on span "PrivyElements" at bounding box center [369, 279] width 76 height 13
copy code "import { PrivyElements } from '@privy-io/expo/ui' ;"
